Goal: Find specific page/section

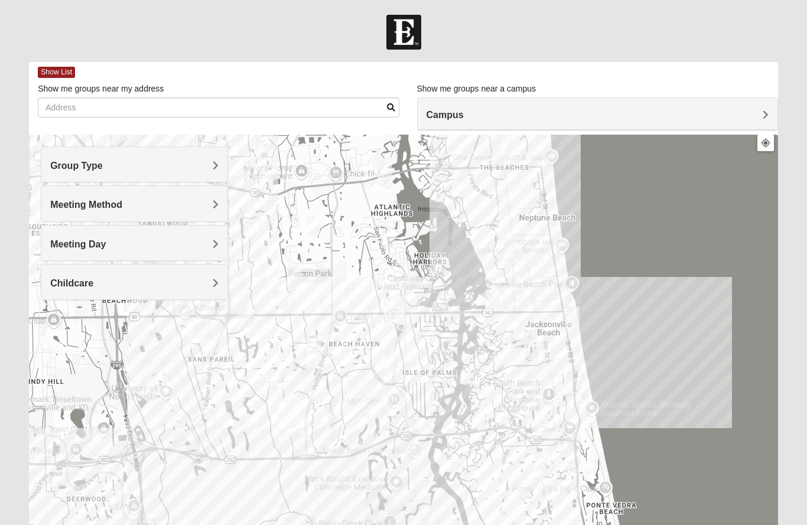
click at [441, 248] on div at bounding box center [403, 371] width 749 height 473
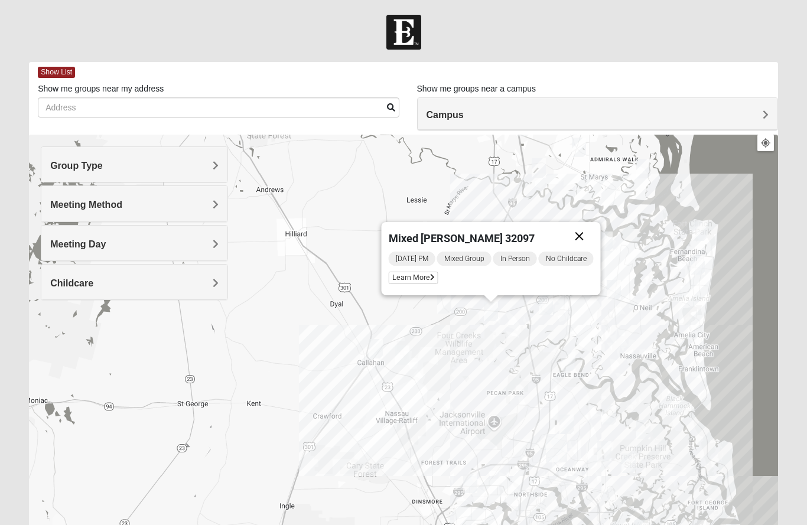
click at [586, 232] on button "Close" at bounding box center [580, 236] width 28 height 28
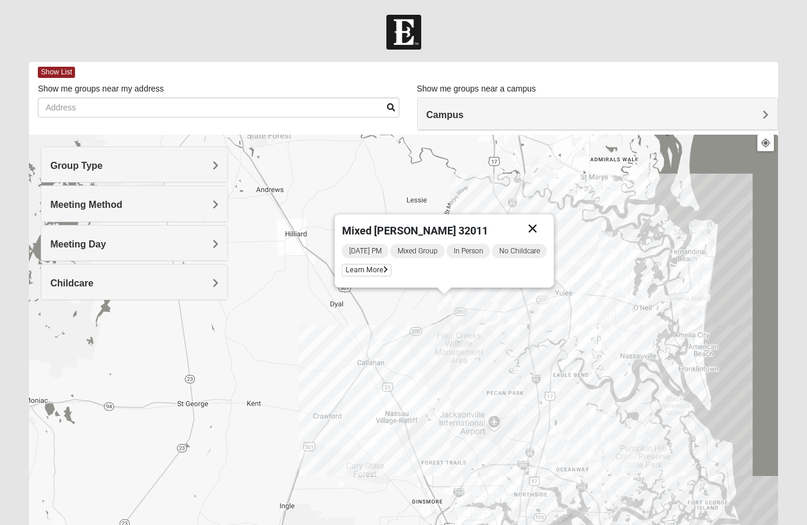
click at [535, 226] on button "Close" at bounding box center [533, 229] width 28 height 28
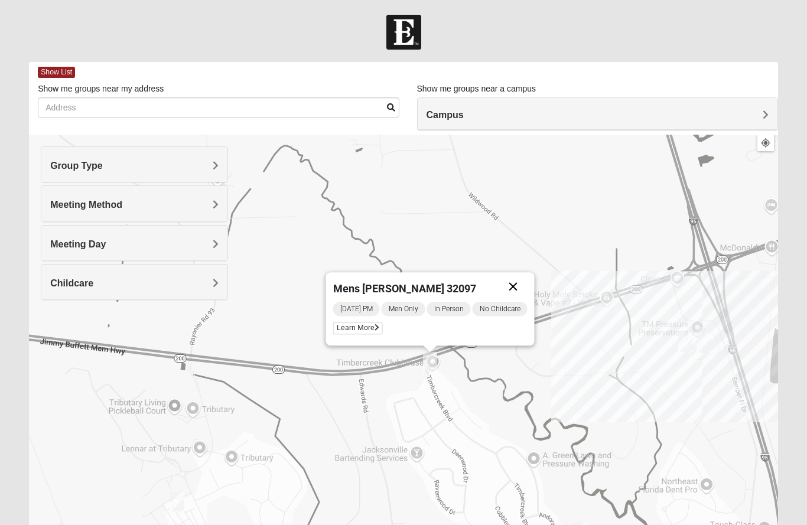
click at [526, 283] on button "Close" at bounding box center [513, 286] width 28 height 28
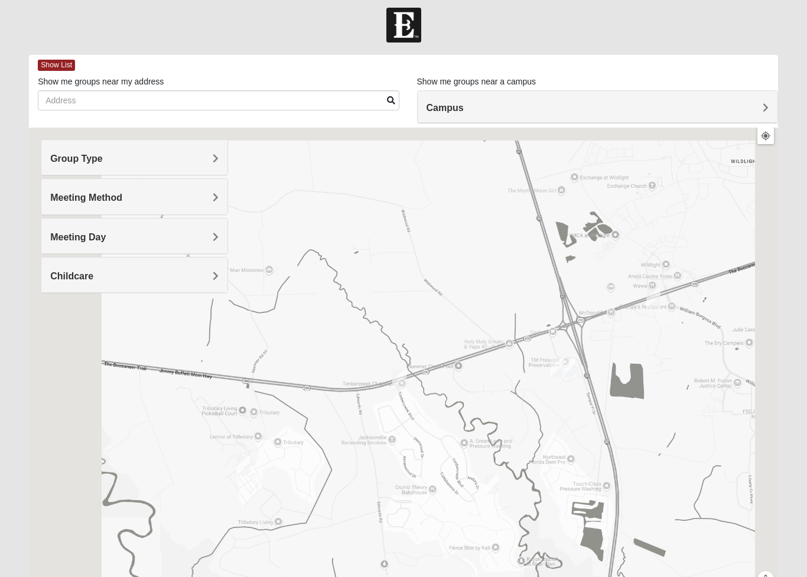
scroll to position [6, 0]
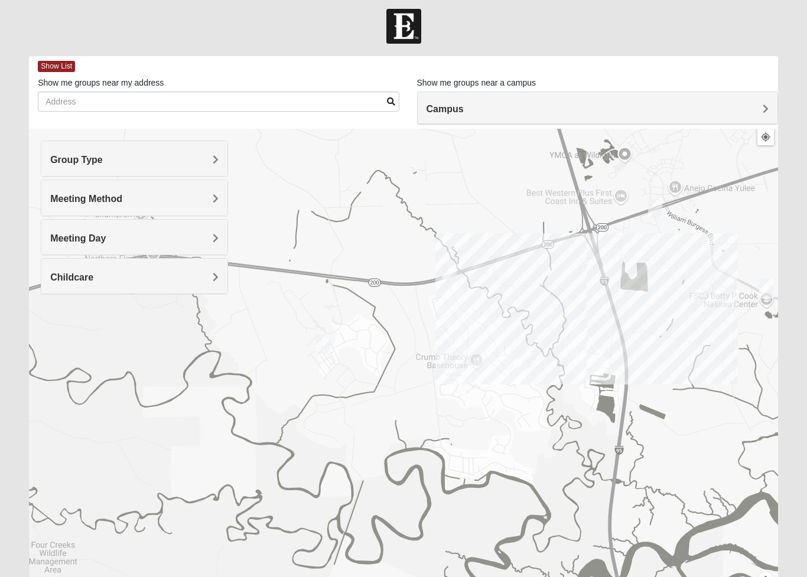
click at [505, 402] on div at bounding box center [403, 365] width 749 height 473
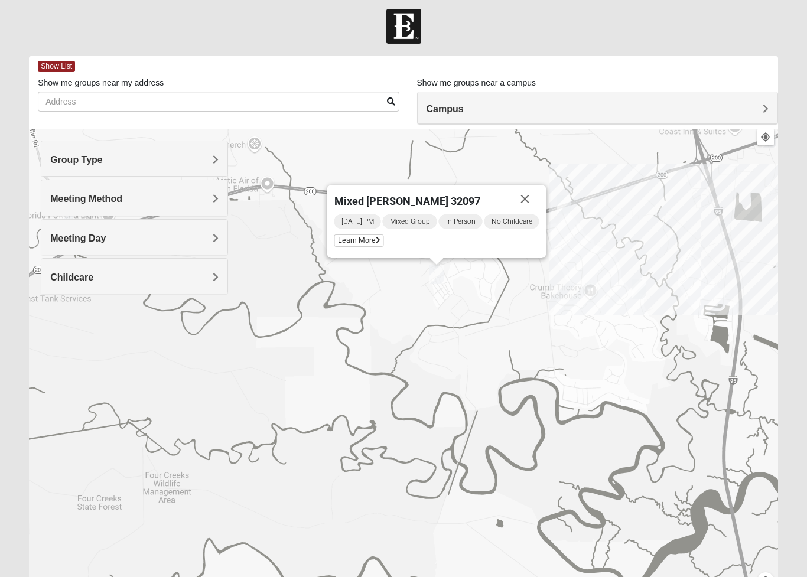
click at [446, 333] on div "Mixed [PERSON_NAME] 32097 [DATE] PM Mixed Group In Person No Childcare Learn Mo…" at bounding box center [403, 365] width 749 height 473
click at [522, 206] on button "Close" at bounding box center [525, 199] width 28 height 28
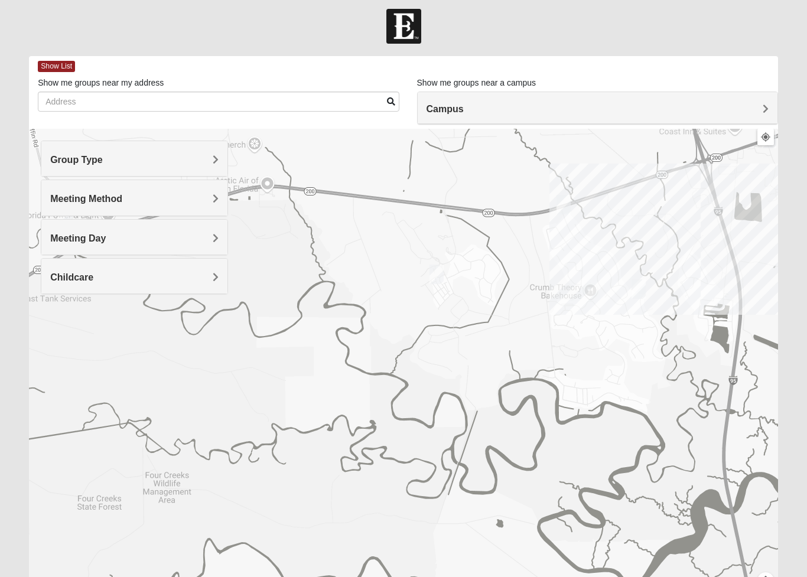
click at [522, 206] on div at bounding box center [403, 365] width 749 height 473
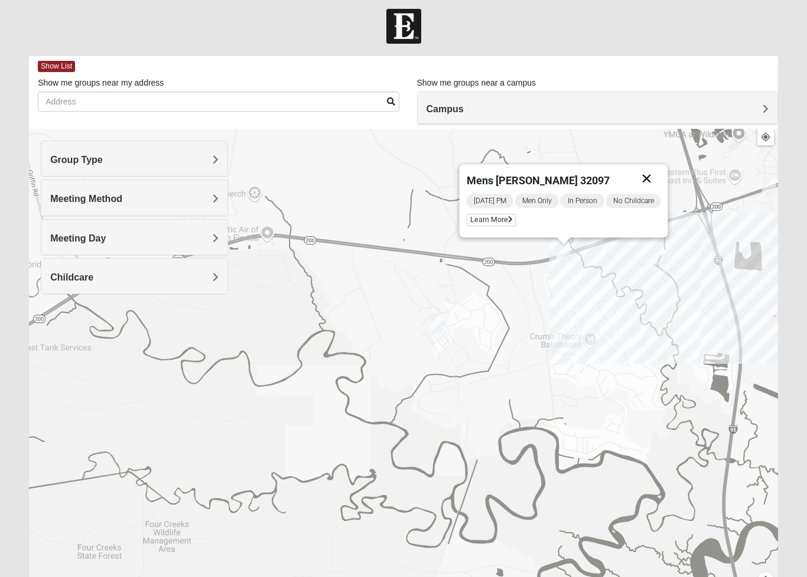
click at [661, 184] on button "Close" at bounding box center [647, 178] width 28 height 28
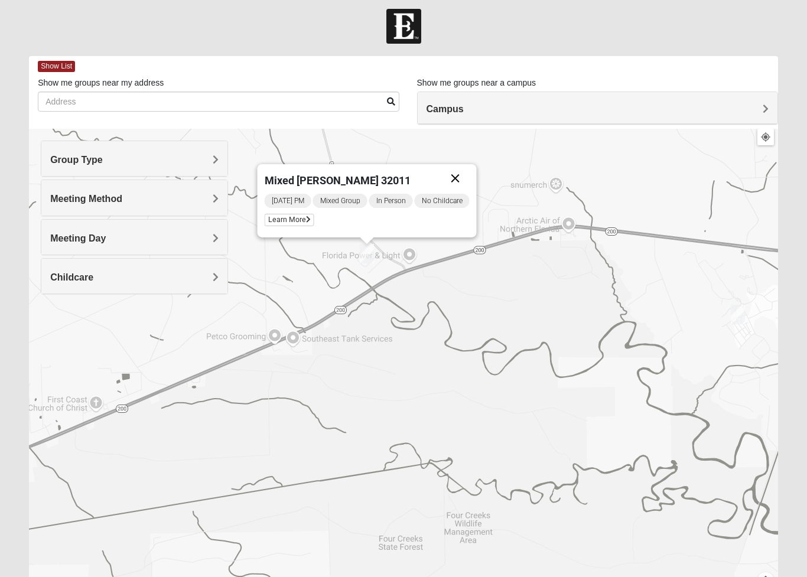
click at [462, 186] on button "Close" at bounding box center [455, 178] width 28 height 28
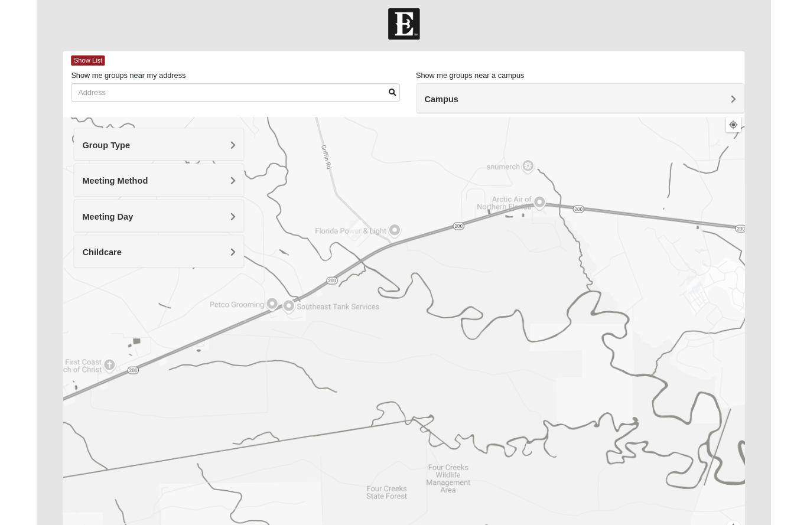
scroll to position [0, 0]
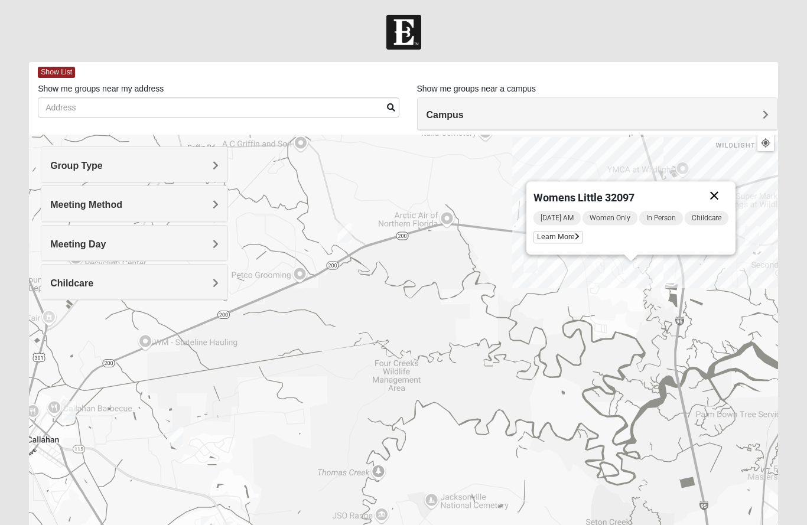
click at [728, 195] on button "Close" at bounding box center [714, 195] width 28 height 28
